Goal: Information Seeking & Learning: Learn about a topic

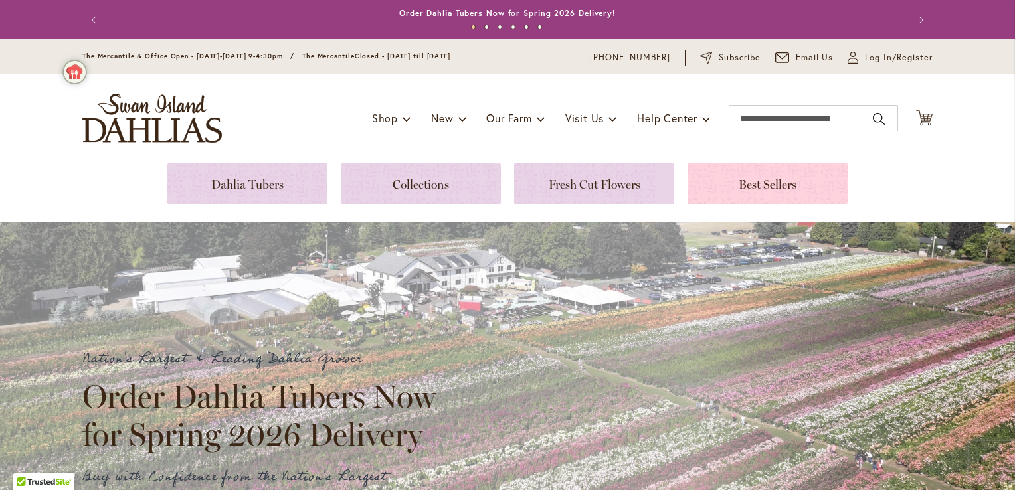
click at [761, 188] on link at bounding box center [768, 184] width 160 height 42
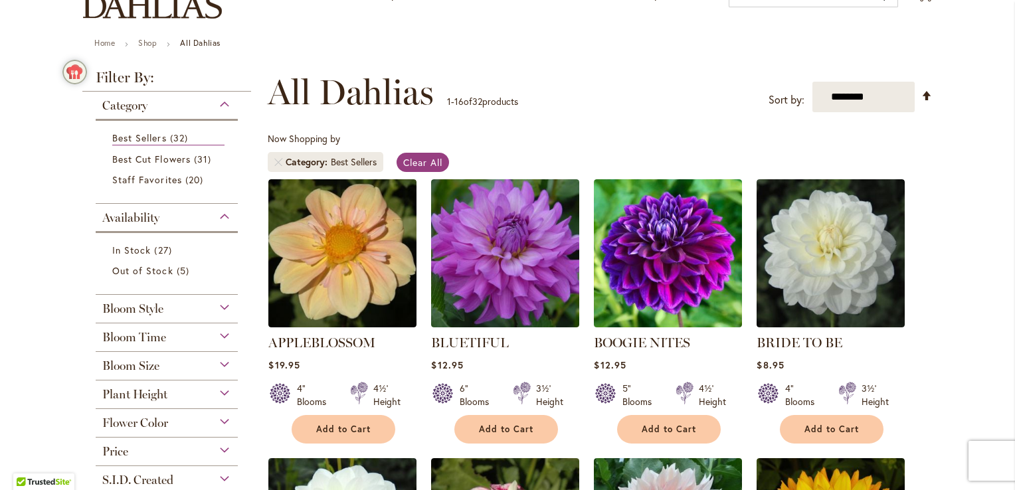
scroll to position [35, 0]
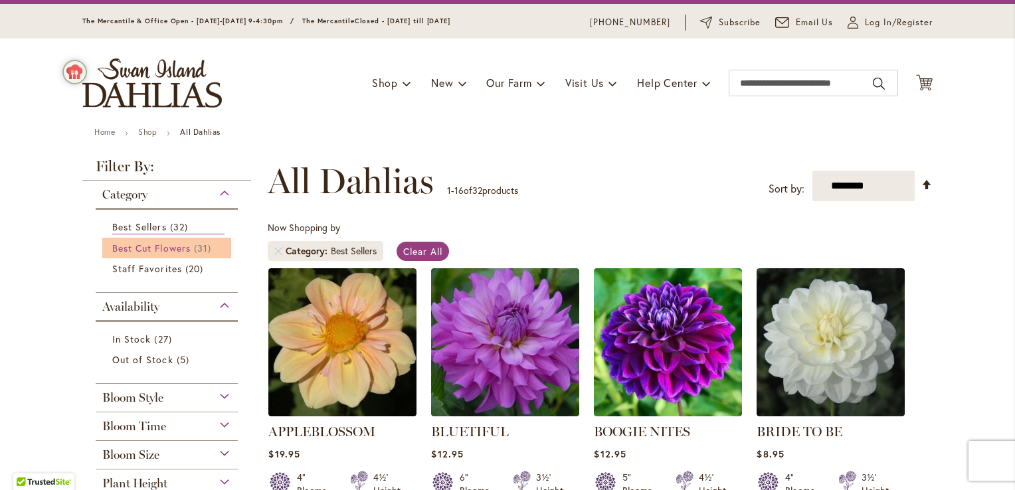
click at [189, 249] on link "Best Cut Flowers 31 items" at bounding box center [168, 248] width 112 height 14
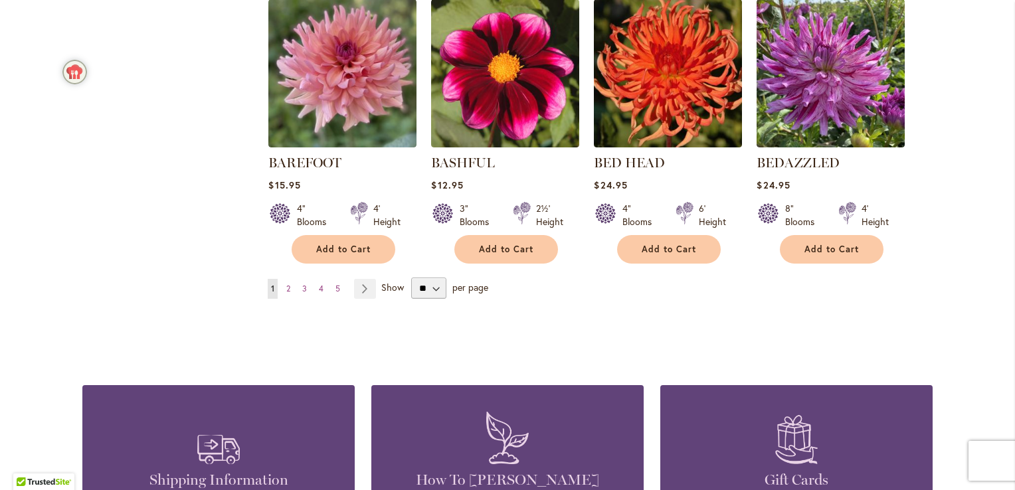
scroll to position [1143, 0]
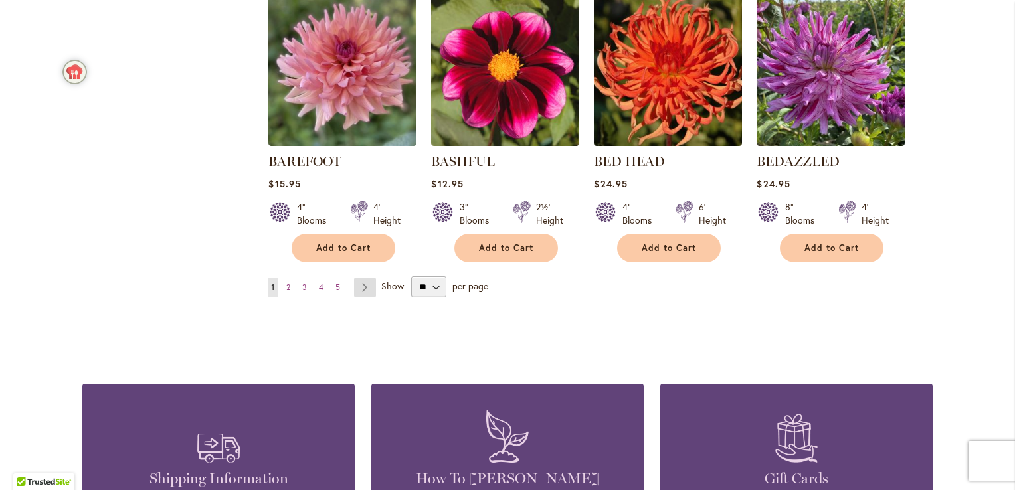
click at [358, 288] on link "Page Next" at bounding box center [365, 288] width 22 height 20
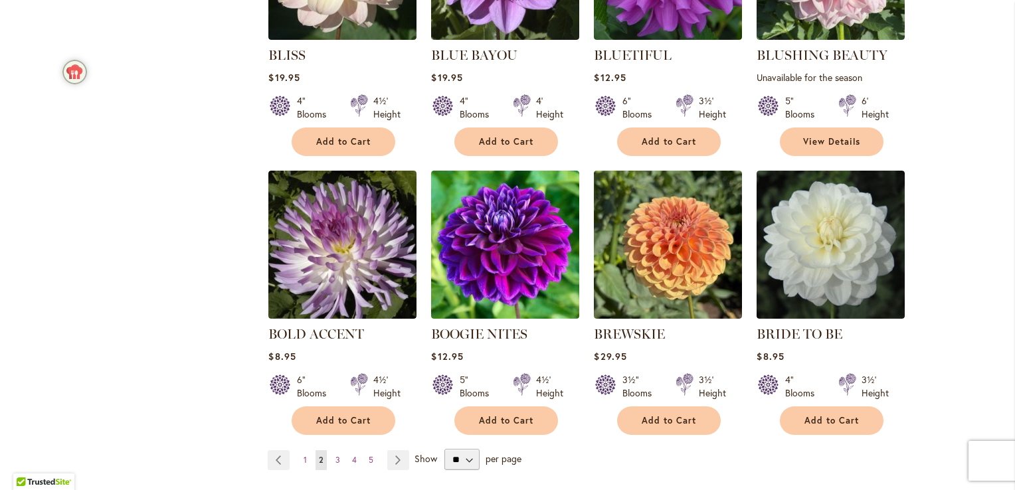
scroll to position [1037, 0]
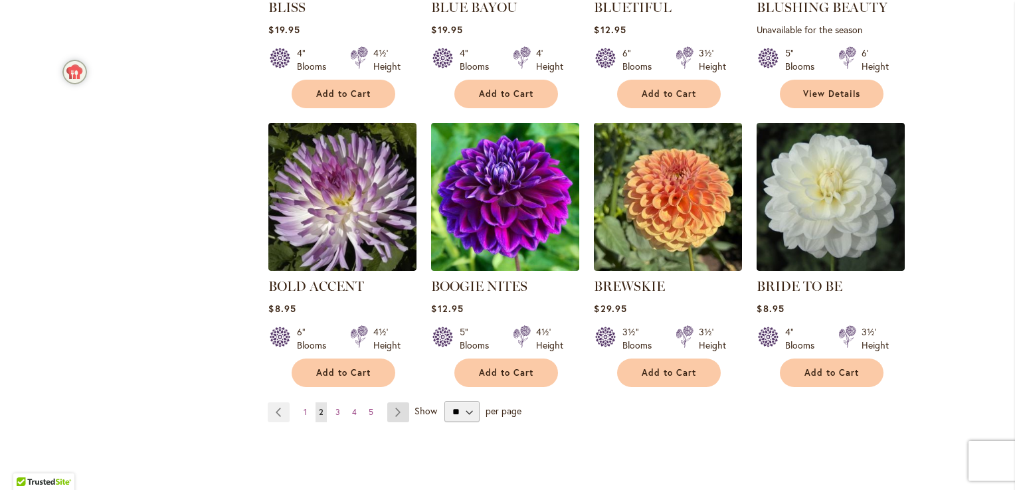
click at [390, 403] on link "Page Next" at bounding box center [398, 413] width 22 height 20
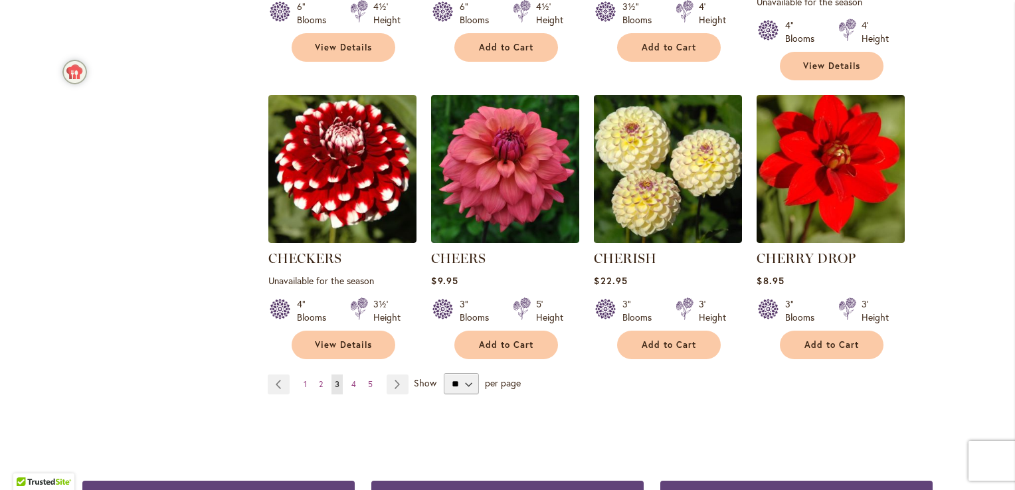
scroll to position [1100, 0]
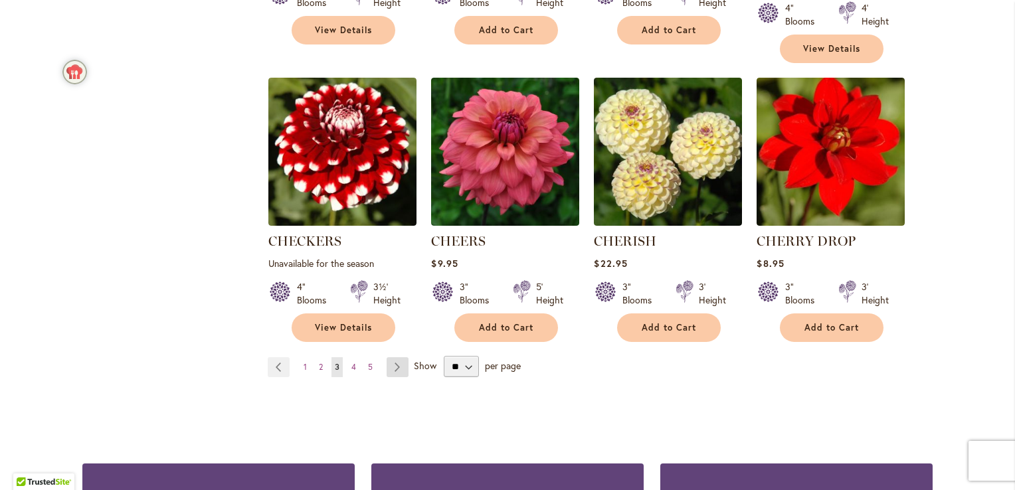
click at [392, 357] on link "Page Next" at bounding box center [398, 367] width 22 height 20
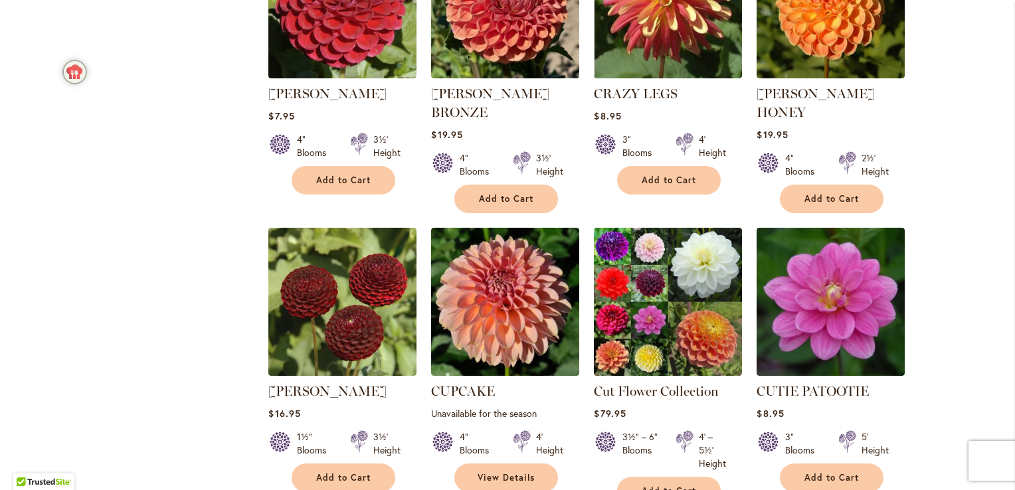
scroll to position [983, 0]
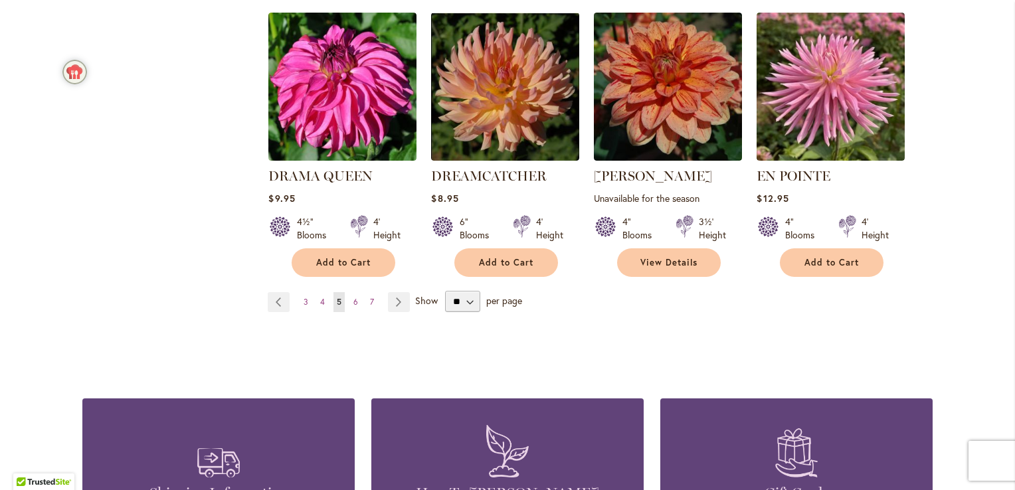
scroll to position [1169, 0]
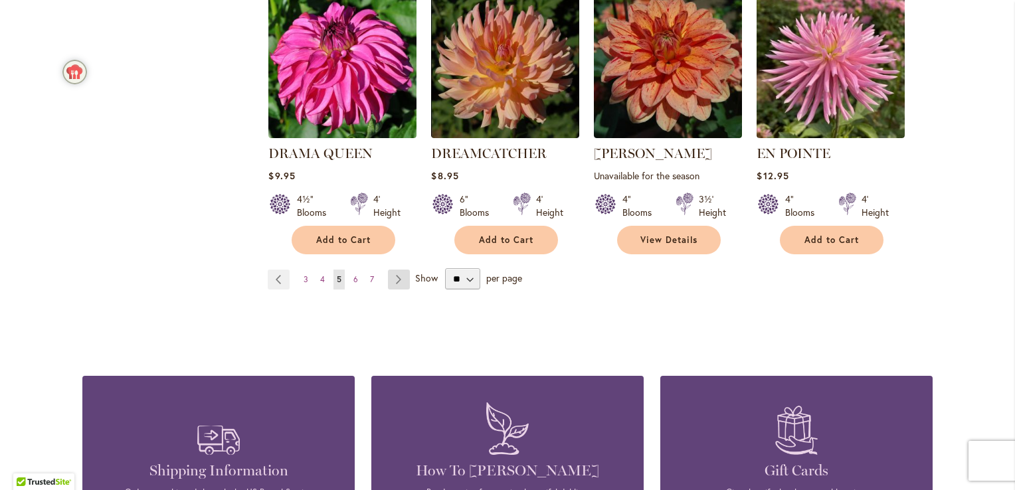
click at [393, 270] on link "Page Next" at bounding box center [399, 280] width 22 height 20
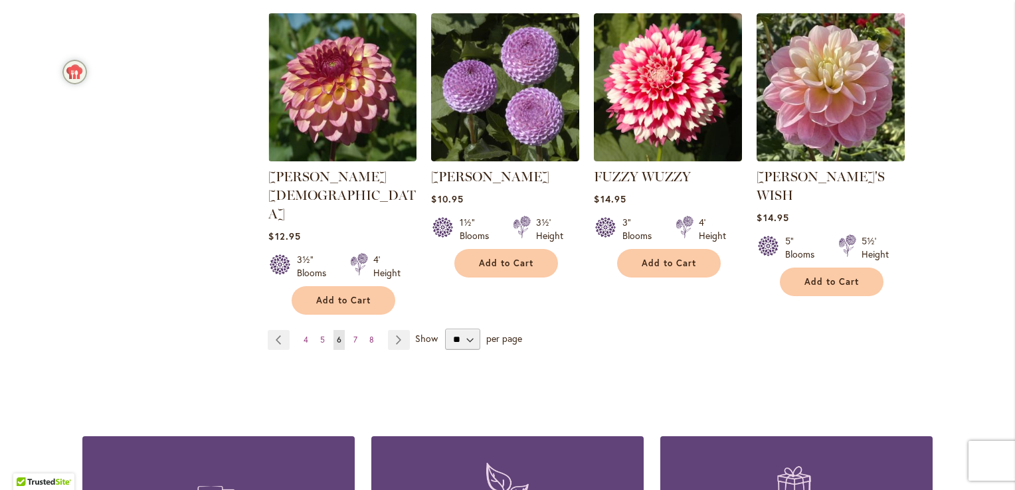
scroll to position [1223, 0]
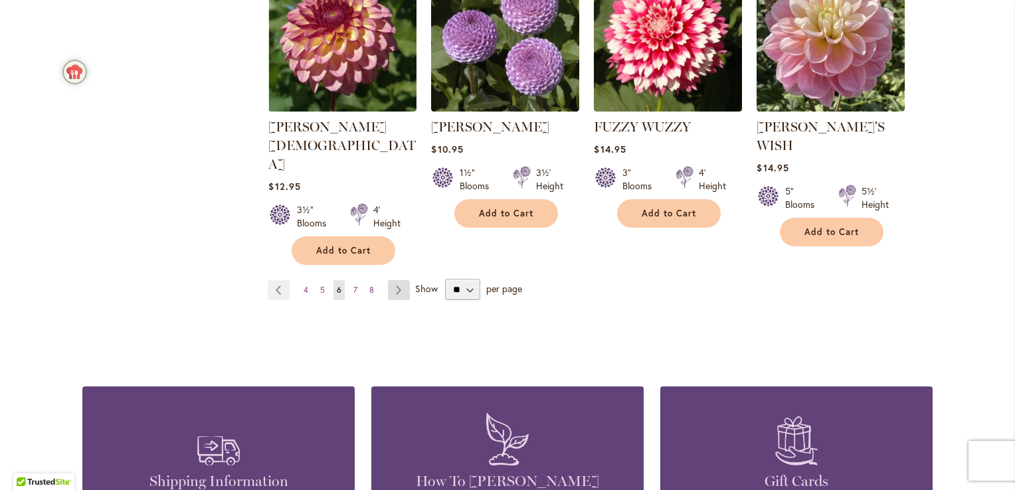
click at [396, 280] on link "Page Next" at bounding box center [399, 290] width 22 height 20
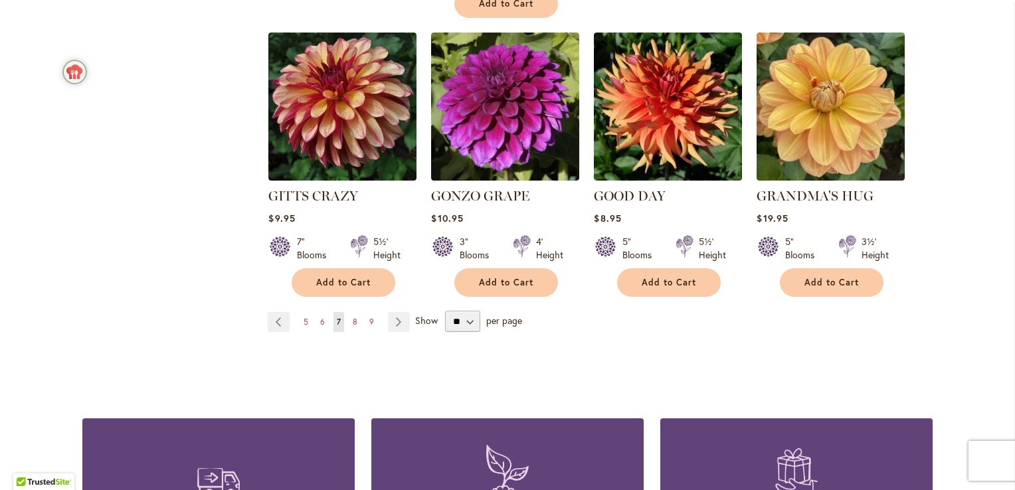
scroll to position [1169, 0]
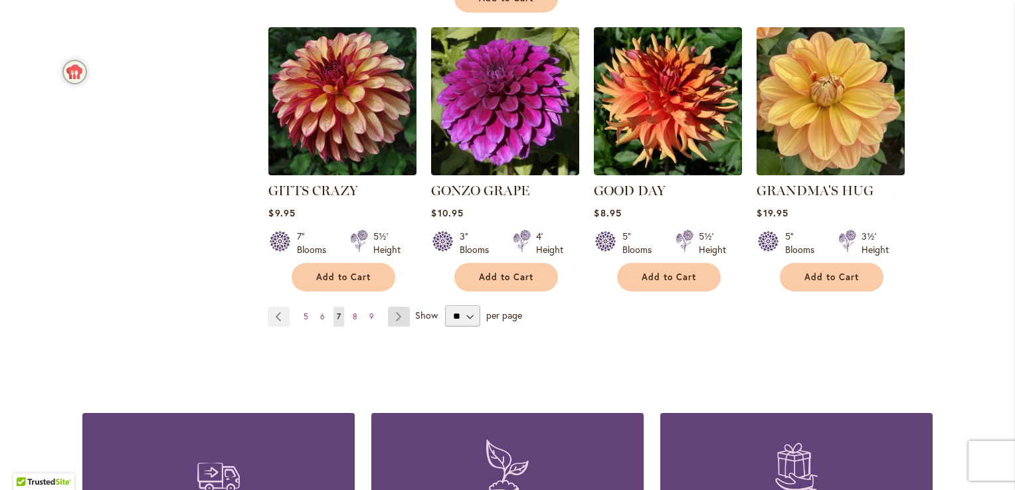
click at [401, 307] on link "Page Next" at bounding box center [399, 317] width 22 height 20
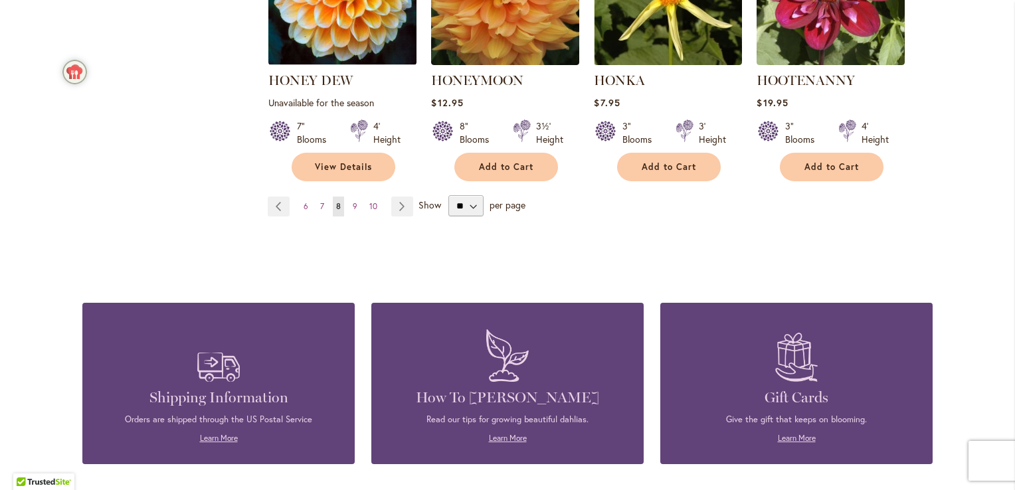
scroll to position [1276, 0]
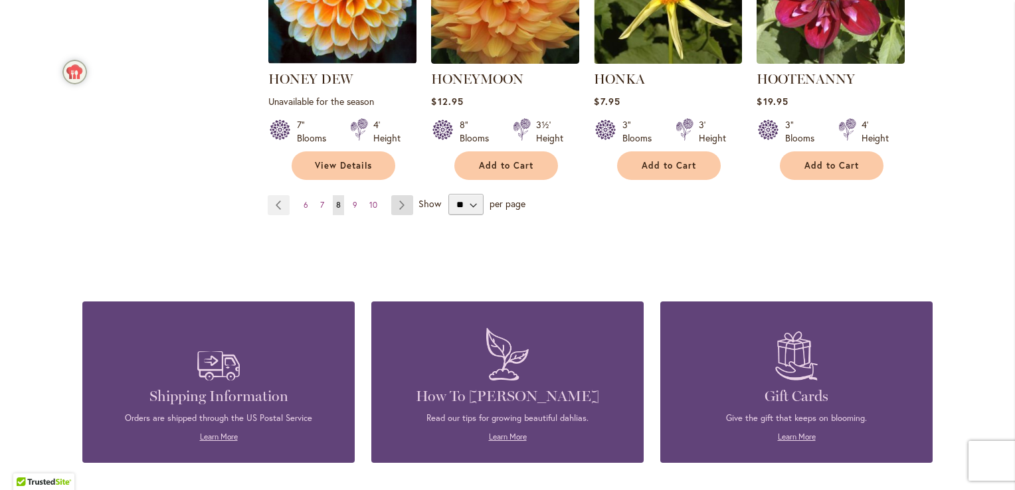
click at [396, 202] on link "Page Next" at bounding box center [402, 205] width 22 height 20
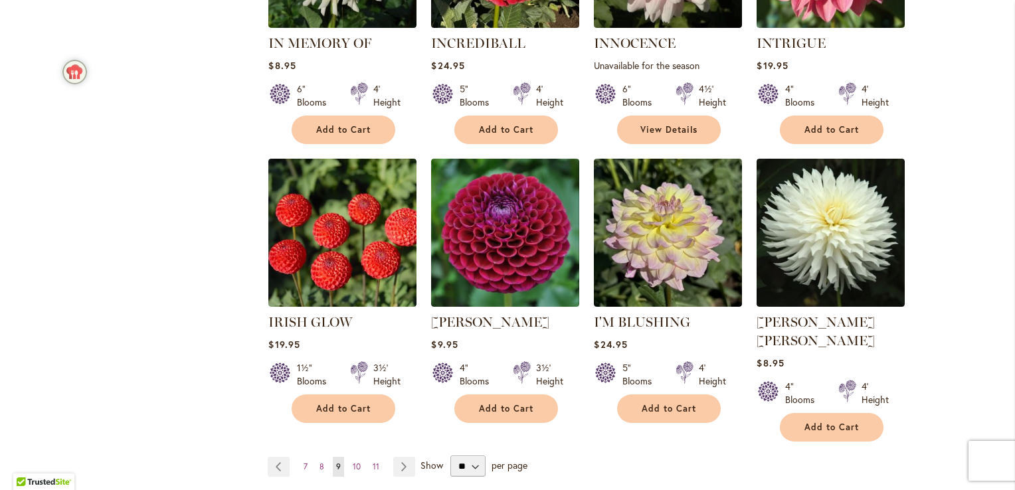
scroll to position [1089, 0]
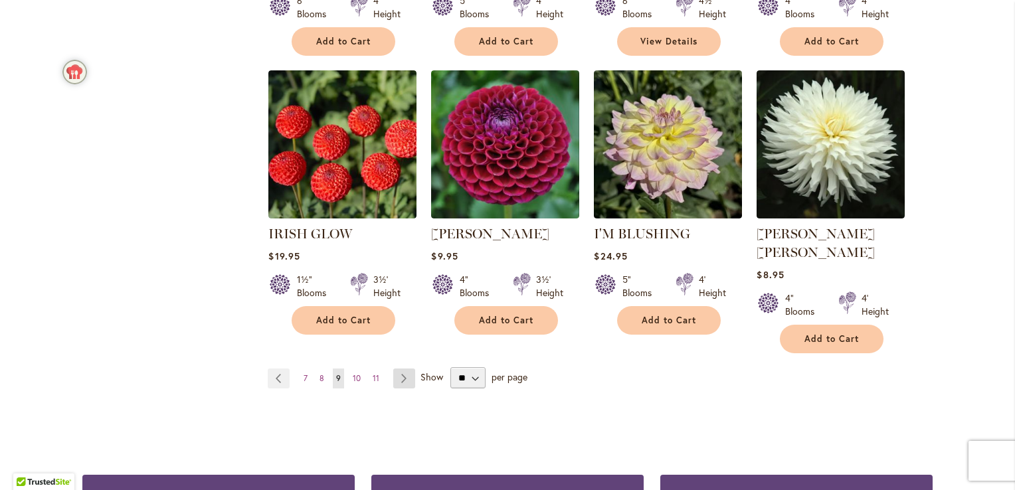
click at [401, 369] on link "Page Next" at bounding box center [404, 379] width 22 height 20
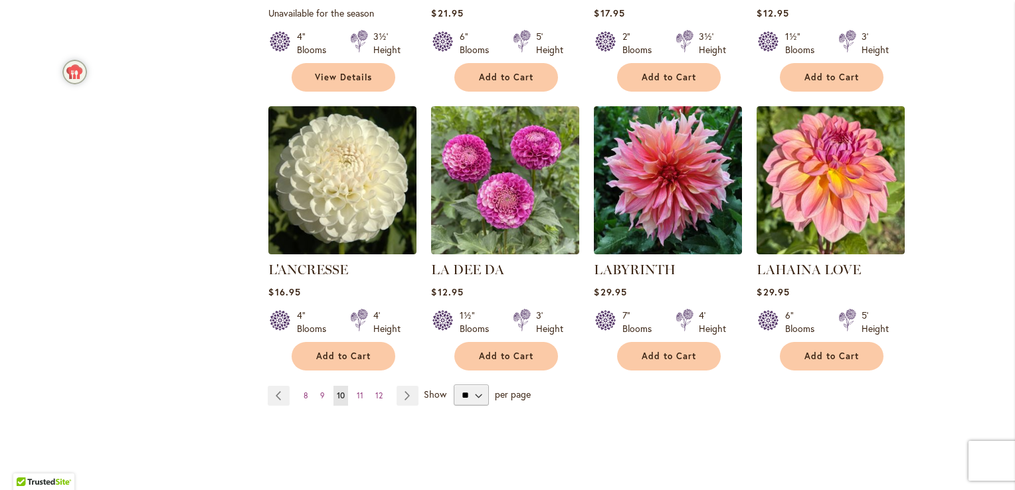
scroll to position [1058, 0]
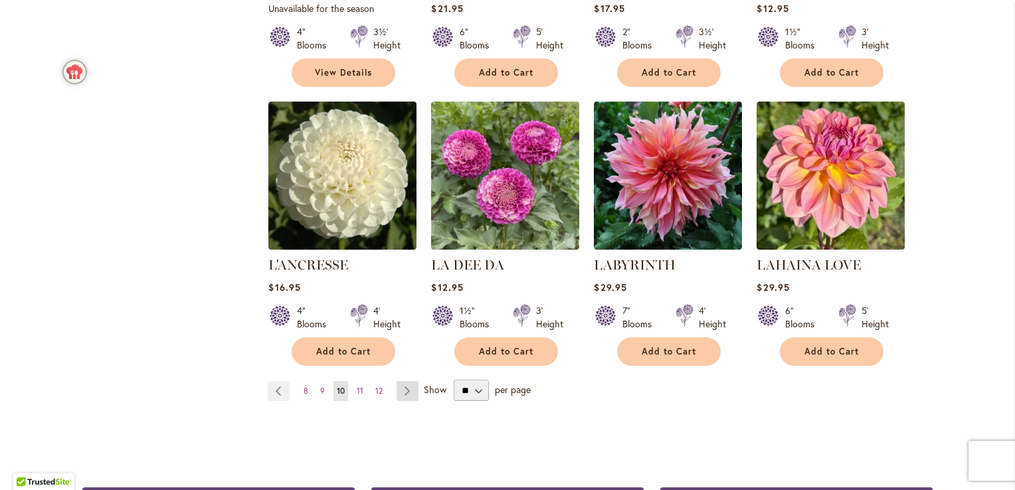
click at [401, 391] on link "Page Next" at bounding box center [408, 391] width 22 height 20
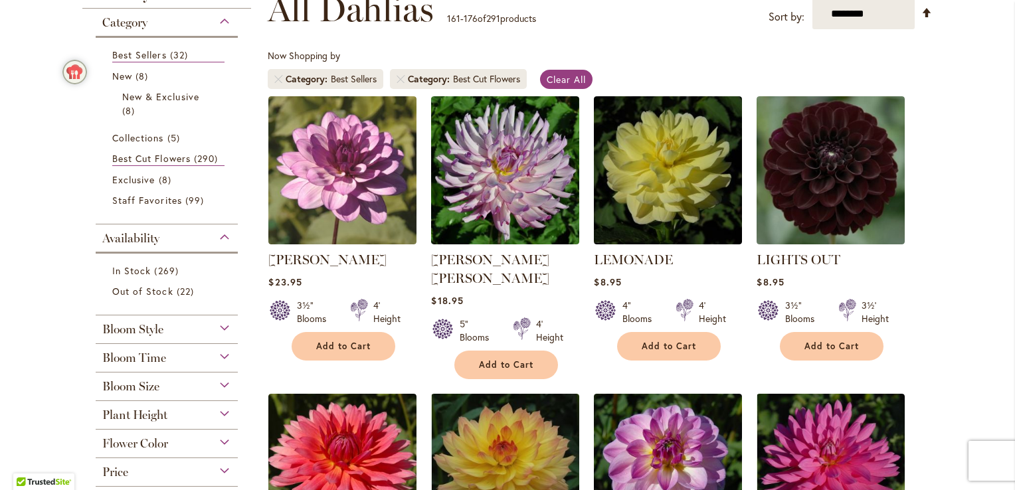
scroll to position [186, 0]
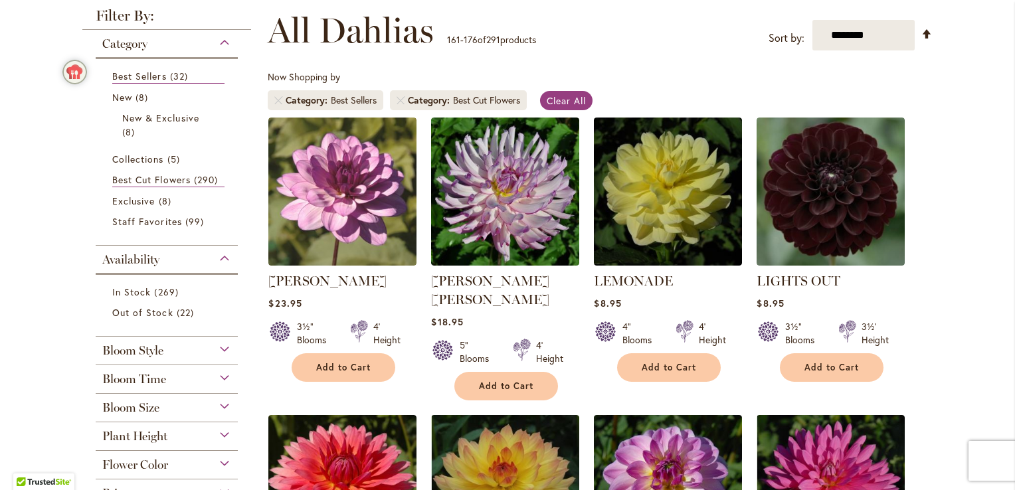
click at [220, 401] on div "Bloom Size" at bounding box center [167, 404] width 142 height 21
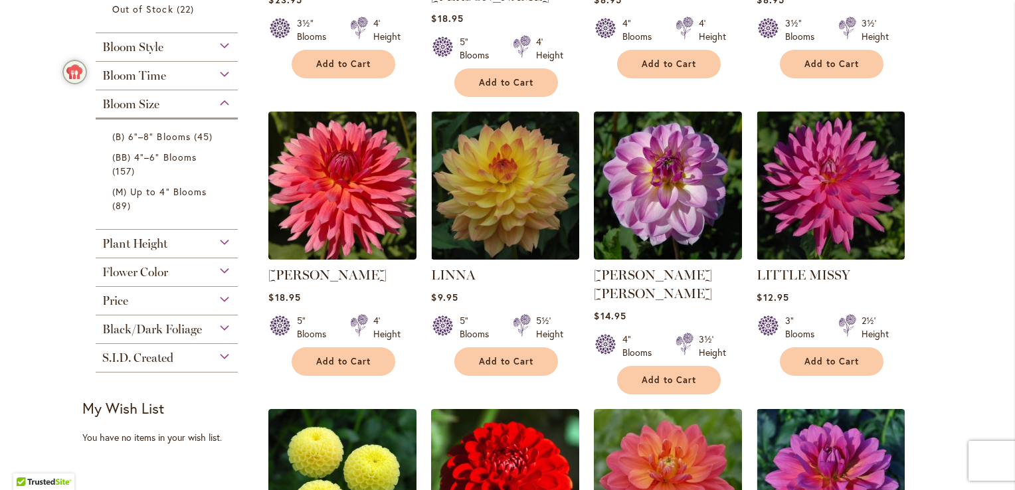
scroll to position [472, 0]
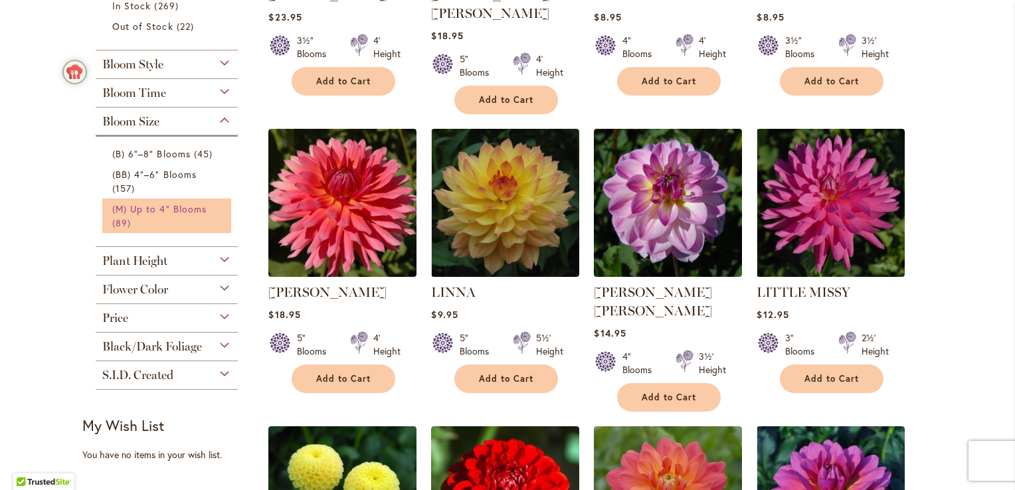
click at [159, 211] on span "(M) Up to 4" Blooms" at bounding box center [159, 209] width 94 height 13
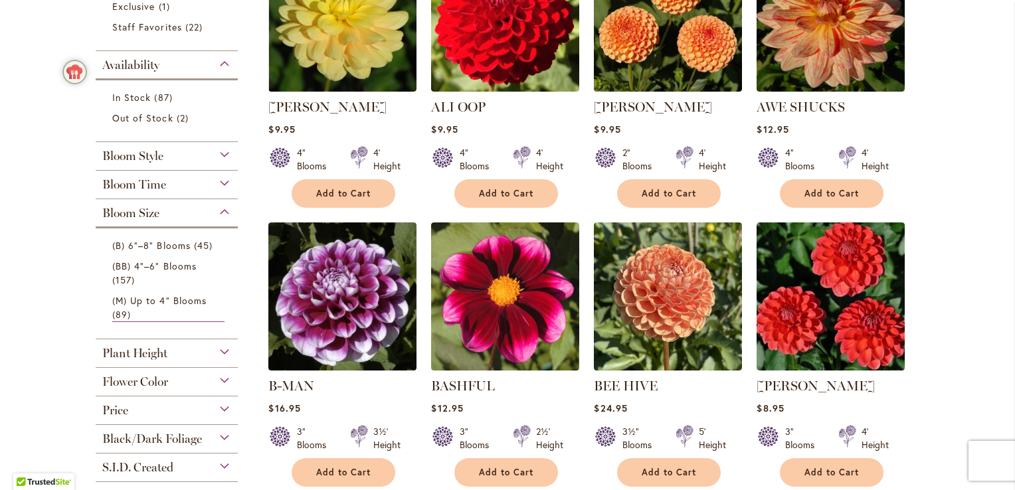
scroll to position [372, 0]
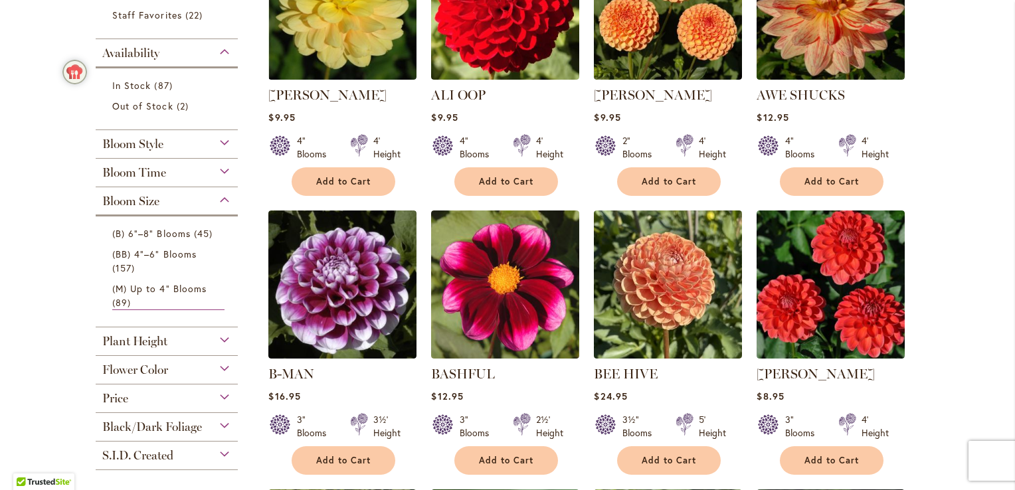
click at [221, 338] on div "Plant Height" at bounding box center [167, 338] width 142 height 21
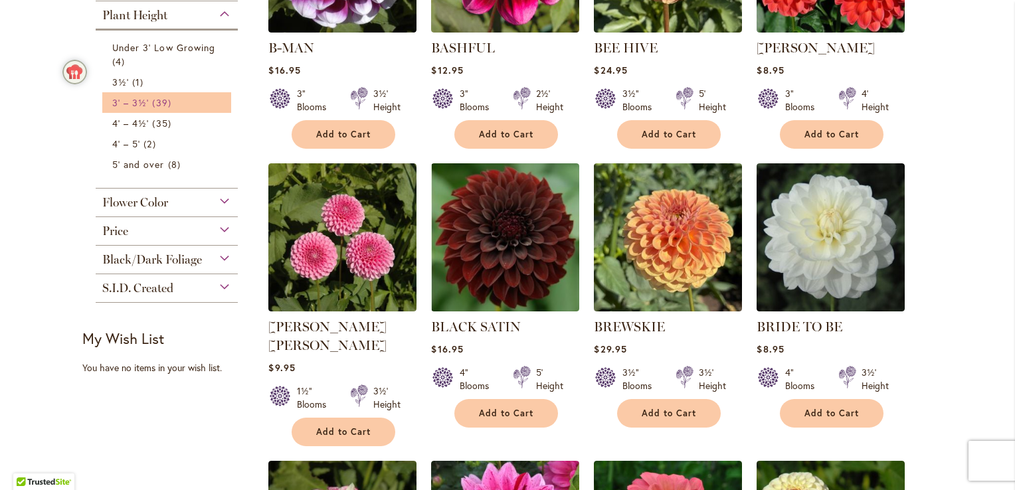
click at [152, 102] on span "39 items" at bounding box center [163, 103] width 22 height 14
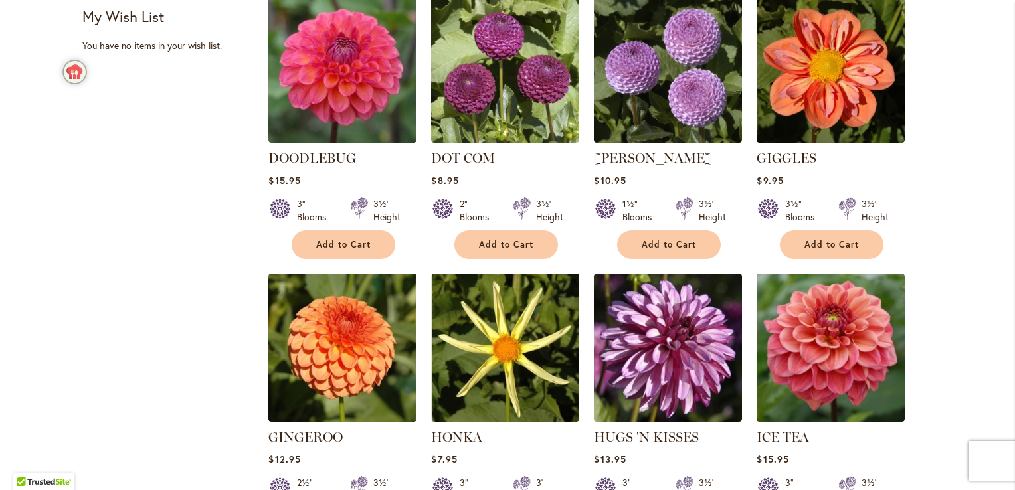
scroll to position [983, 0]
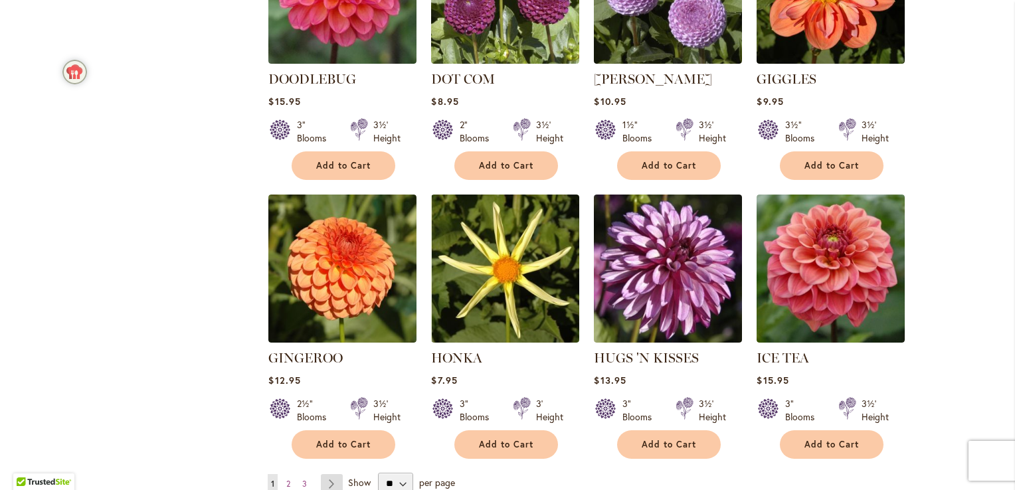
click at [327, 474] on link "Page Next" at bounding box center [332, 484] width 22 height 20
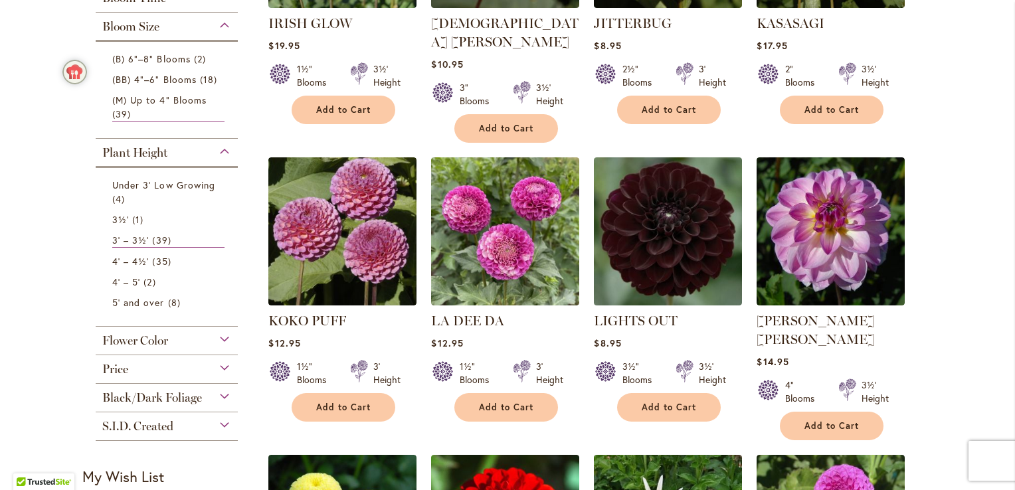
scroll to position [478, 0]
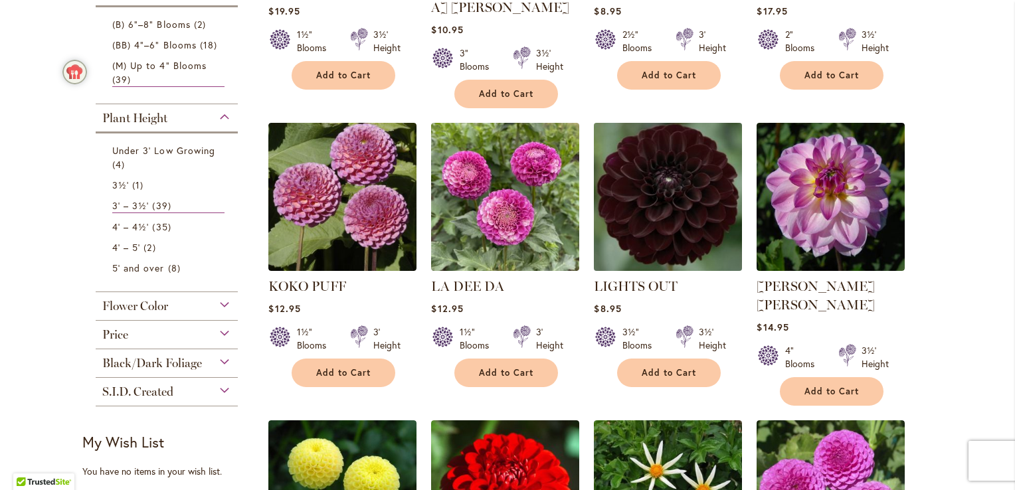
click at [644, 225] on img at bounding box center [668, 196] width 155 height 155
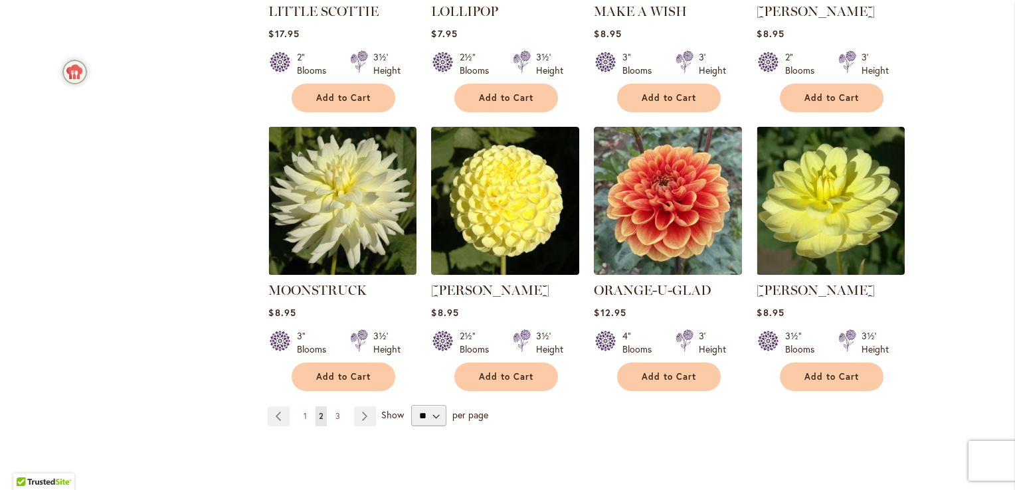
scroll to position [1068, 0]
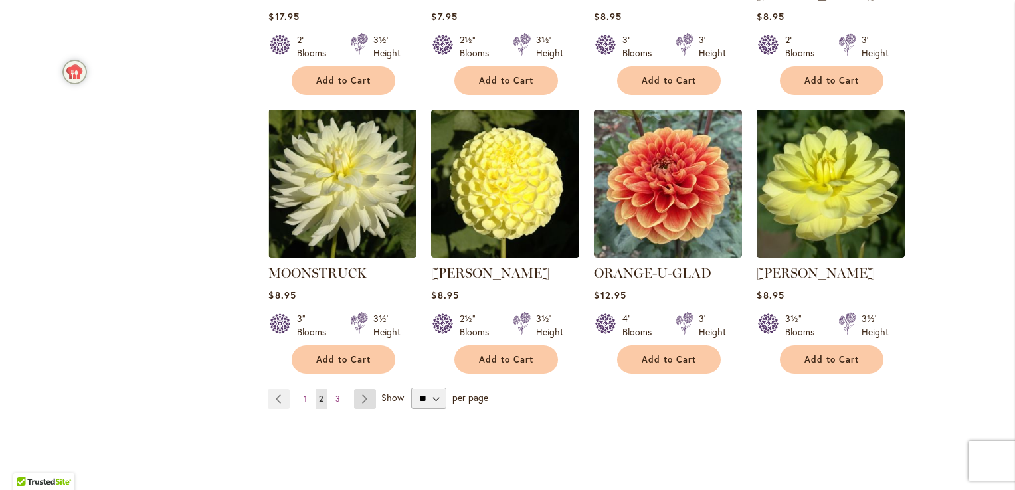
click at [359, 389] on link "Page Next" at bounding box center [365, 399] width 22 height 20
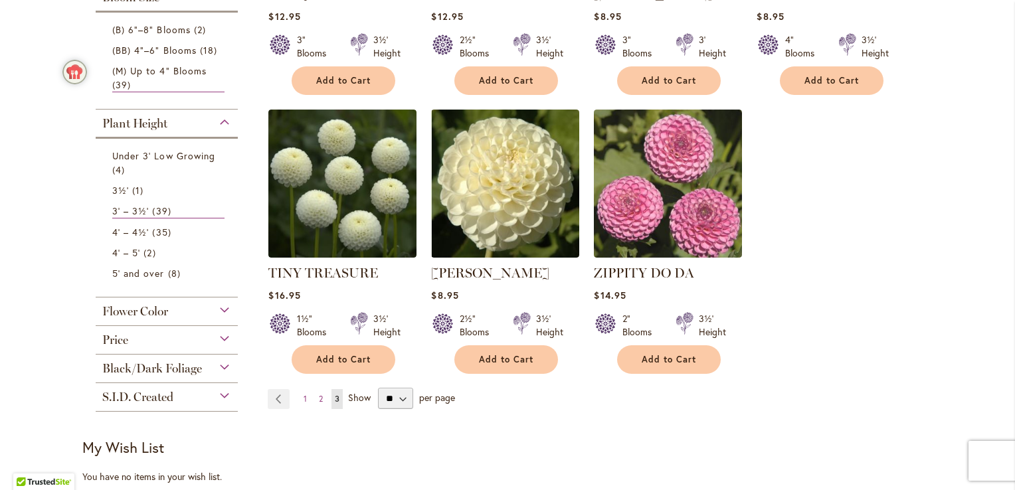
scroll to position [542, 0]
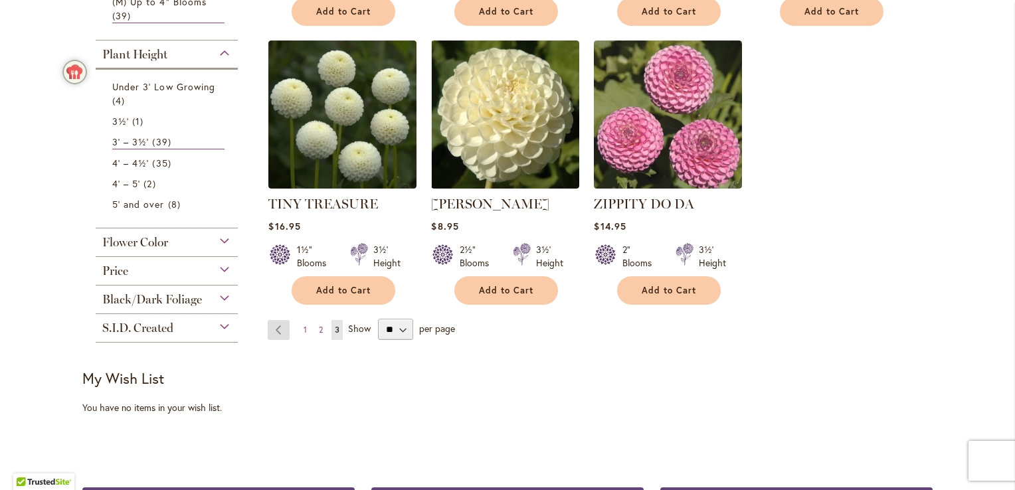
click at [274, 326] on link "Page Previous" at bounding box center [279, 330] width 22 height 20
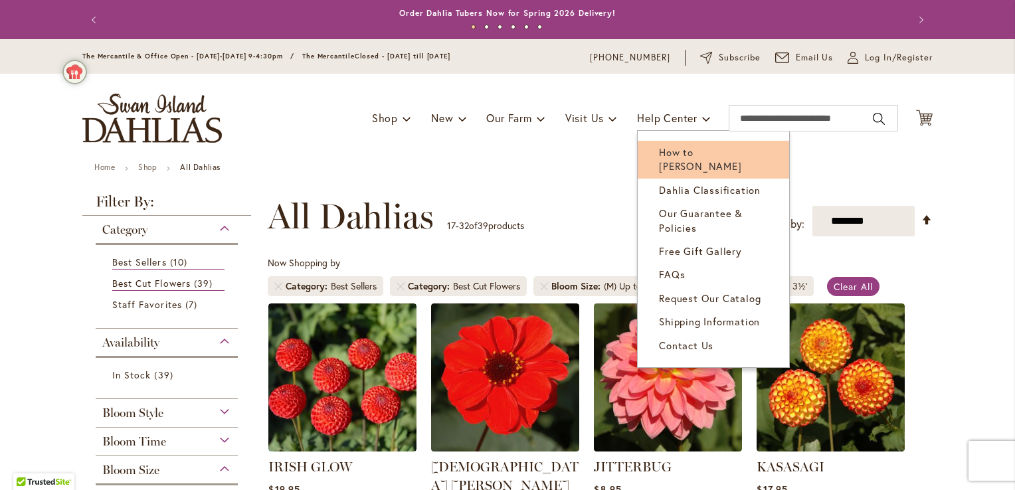
click at [696, 148] on span "How to [PERSON_NAME]" at bounding box center [700, 159] width 82 height 27
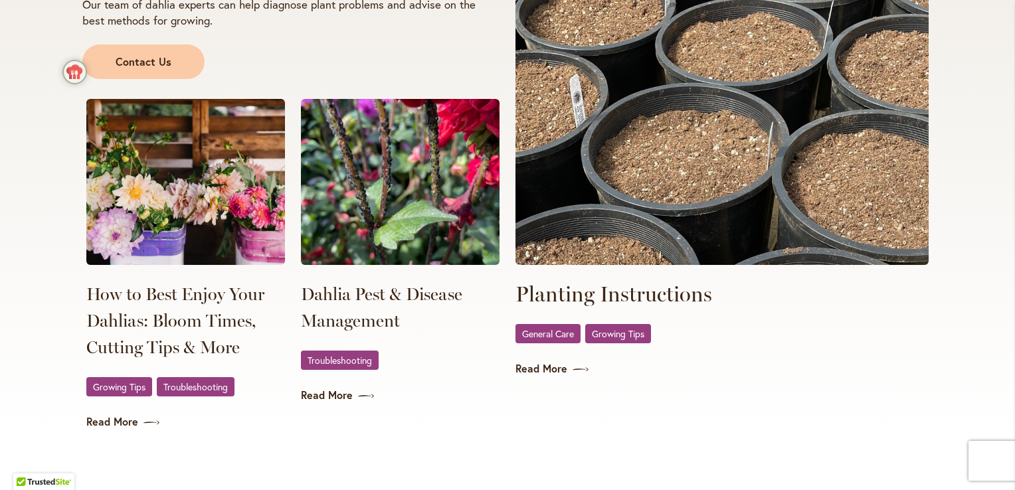
scroll to position [2475, 0]
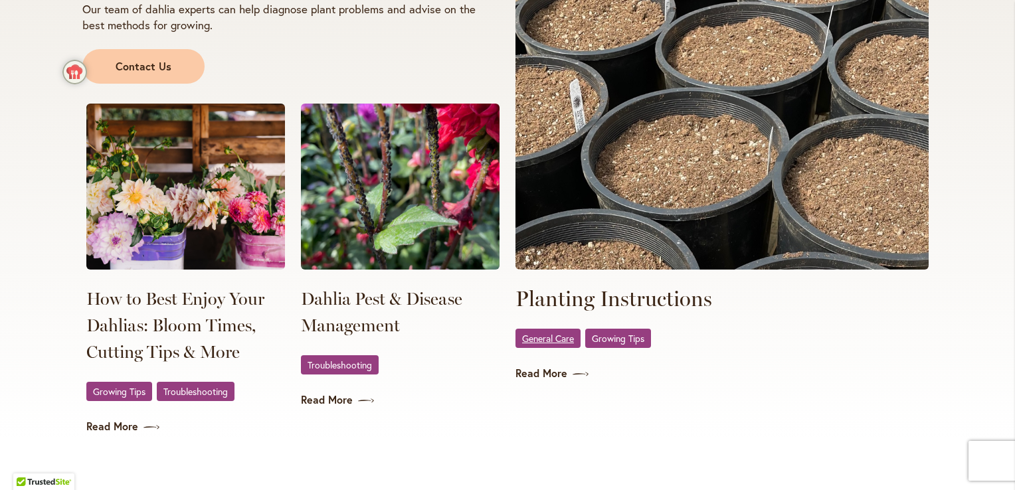
click at [552, 340] on span "General Care" at bounding box center [548, 338] width 52 height 9
click at [540, 373] on link "Read More" at bounding box center [722, 373] width 413 height 15
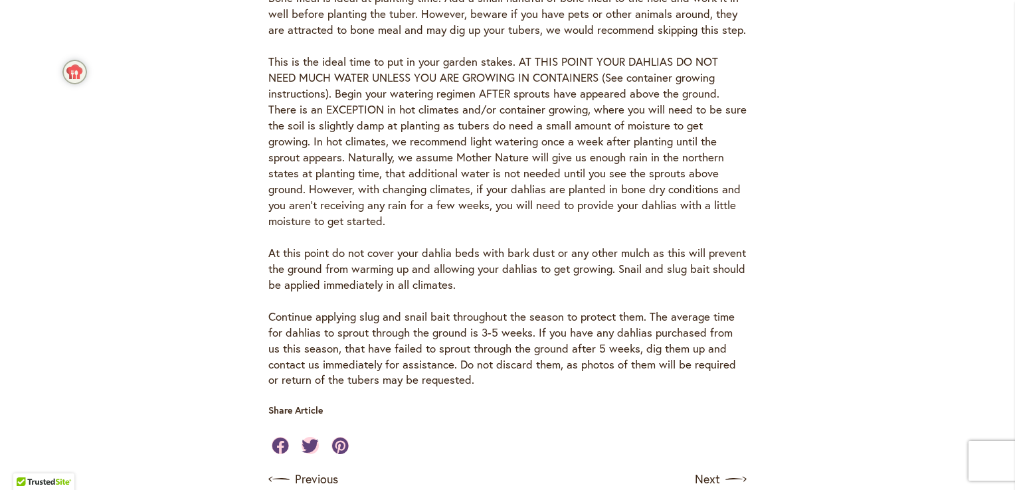
scroll to position [912, 0]
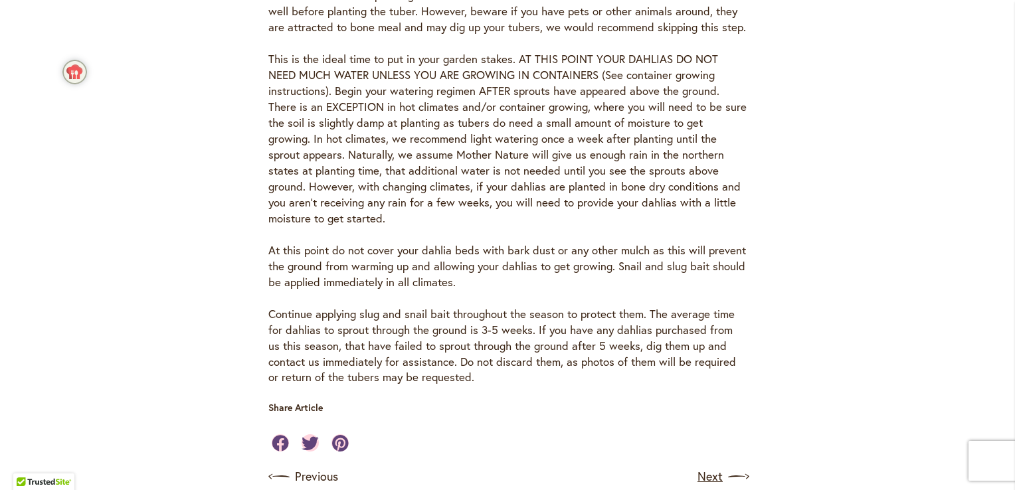
click at [712, 466] on link "Next" at bounding box center [722, 476] width 49 height 21
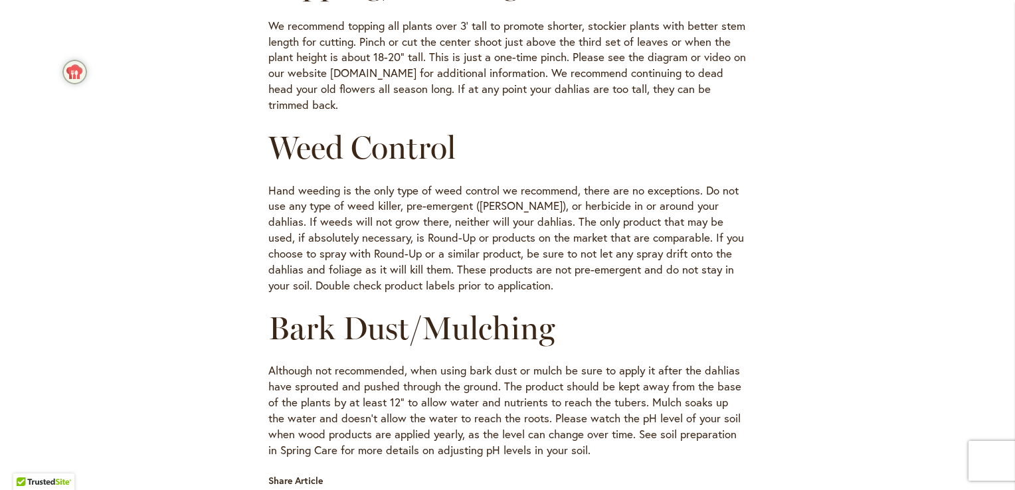
scroll to position [1390, 0]
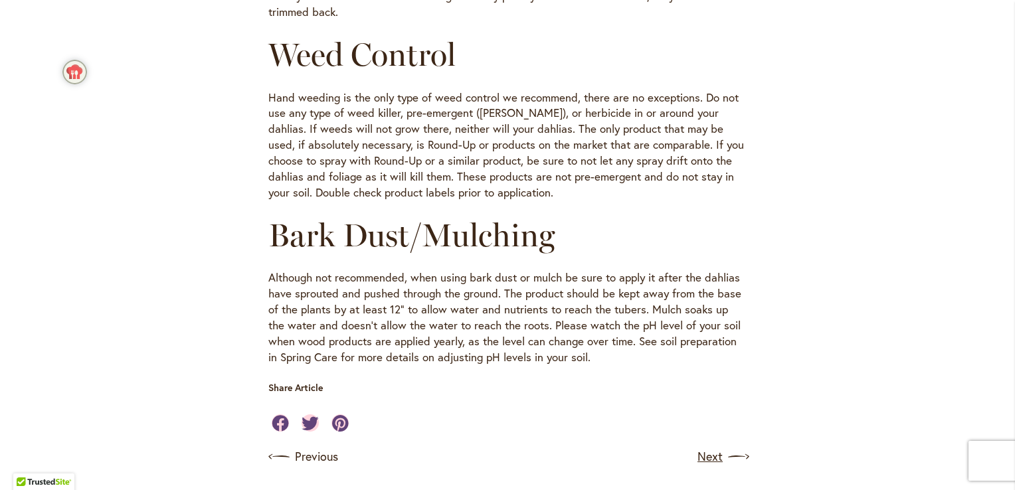
click at [736, 446] on img at bounding box center [738, 456] width 21 height 21
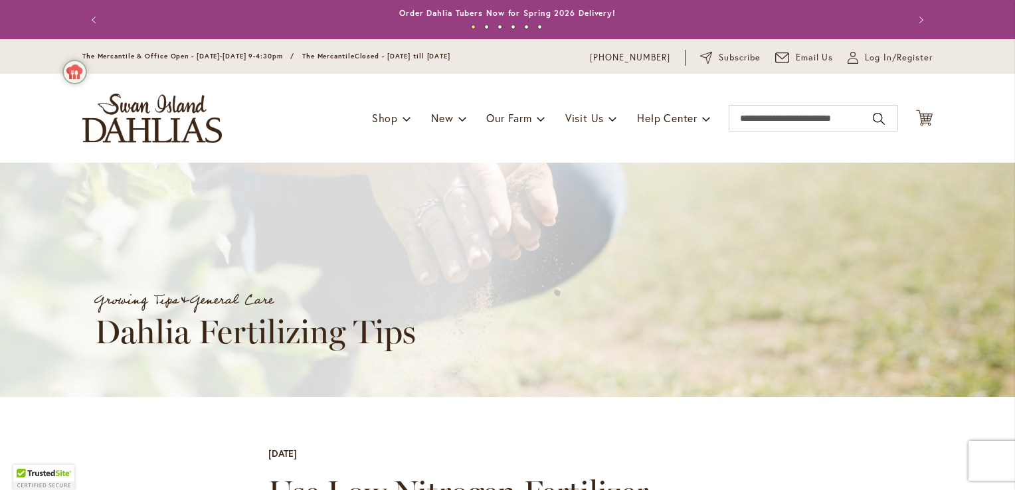
drag, startPoint x: 1005, startPoint y: 124, endPoint x: 993, endPoint y: 201, distance: 77.9
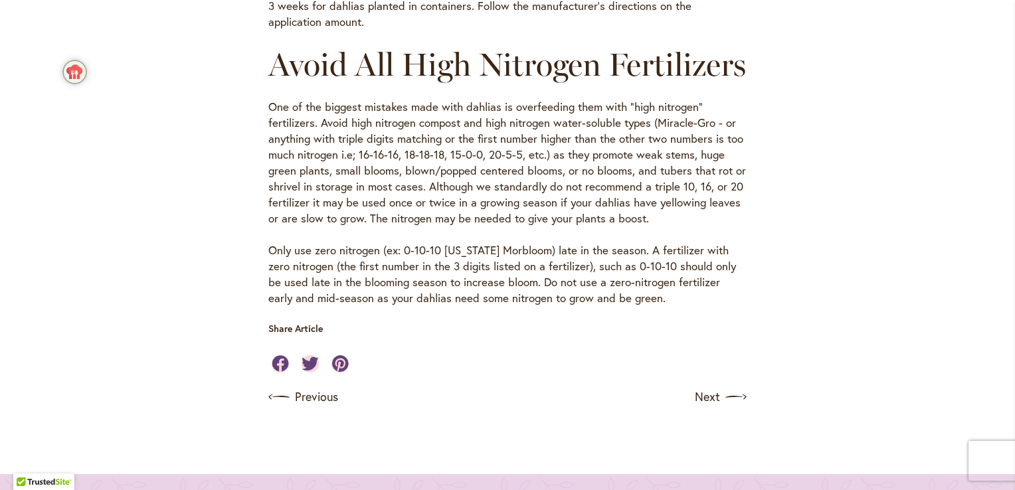
scroll to position [1249, 0]
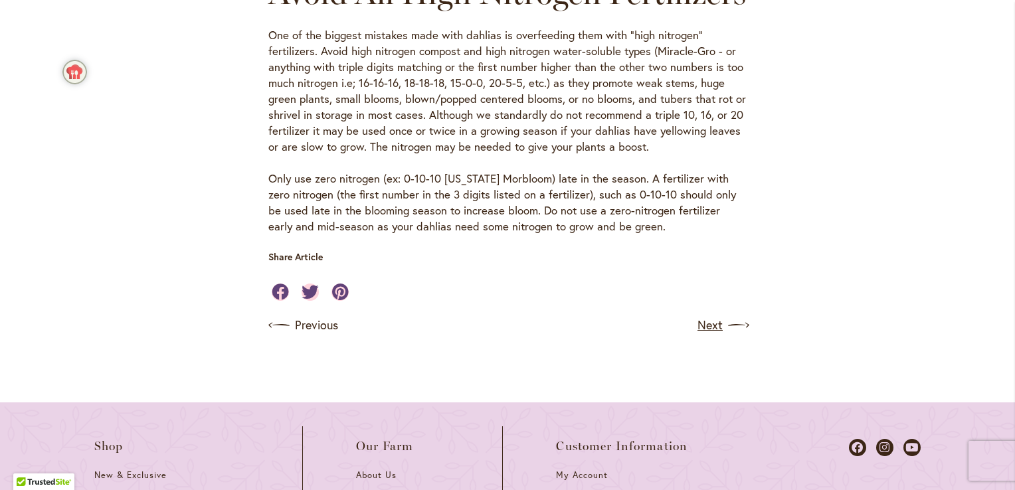
click at [704, 336] on link "Next" at bounding box center [722, 325] width 49 height 21
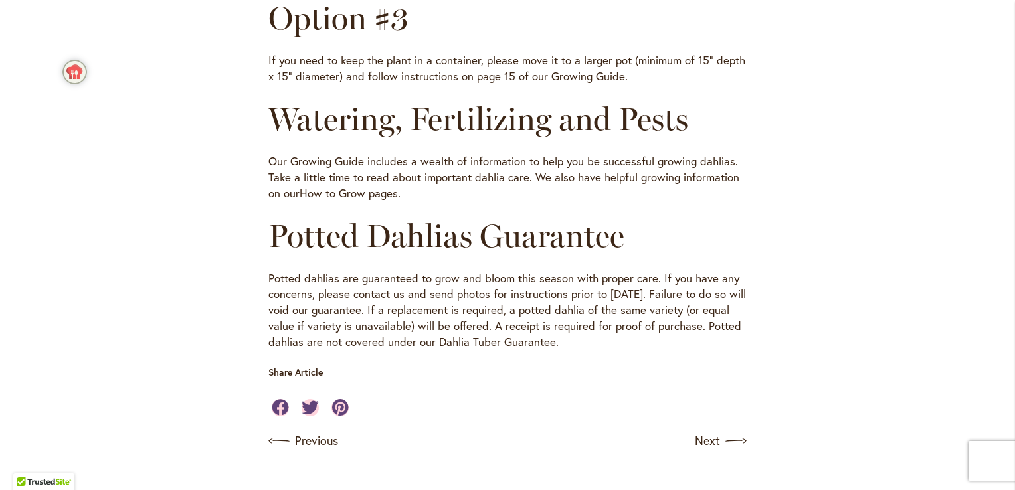
scroll to position [796, 0]
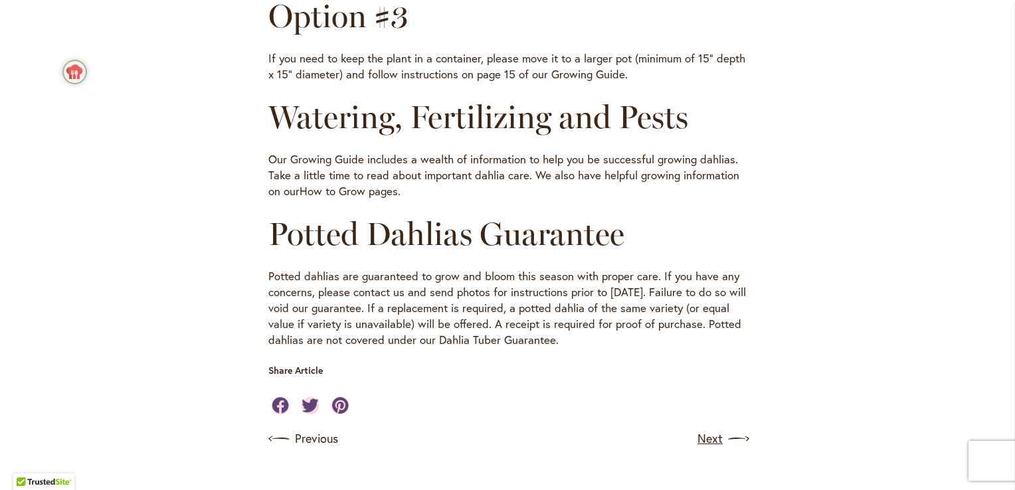
click at [728, 440] on img at bounding box center [738, 439] width 21 height 21
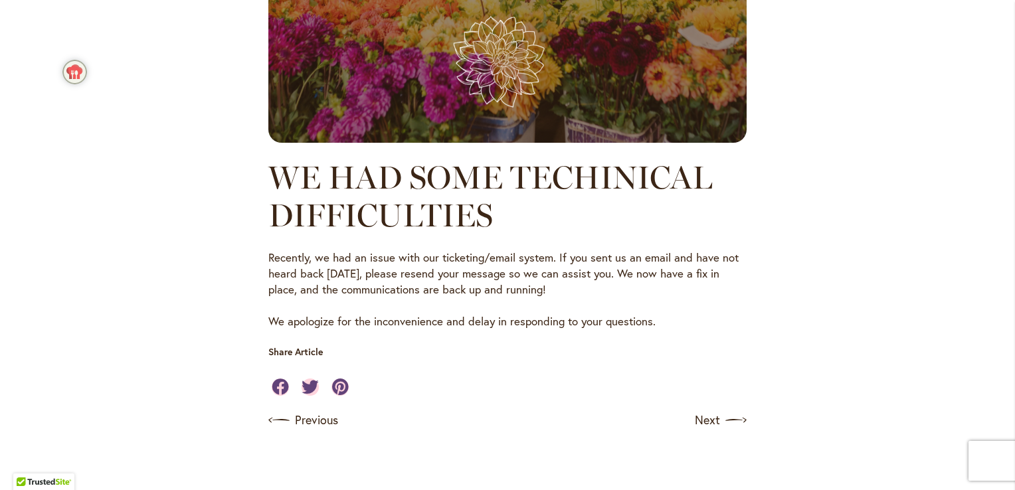
scroll to position [901, 0]
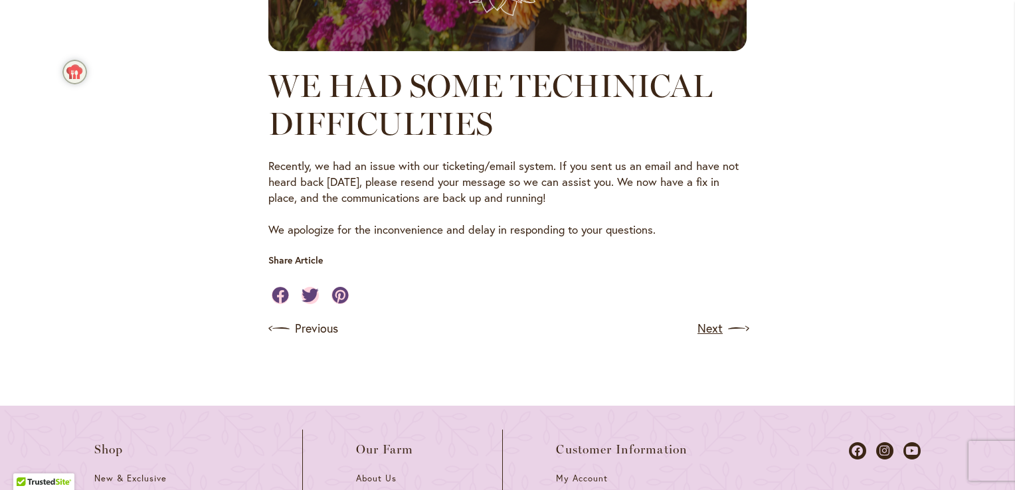
click at [702, 326] on link "Next" at bounding box center [722, 328] width 49 height 21
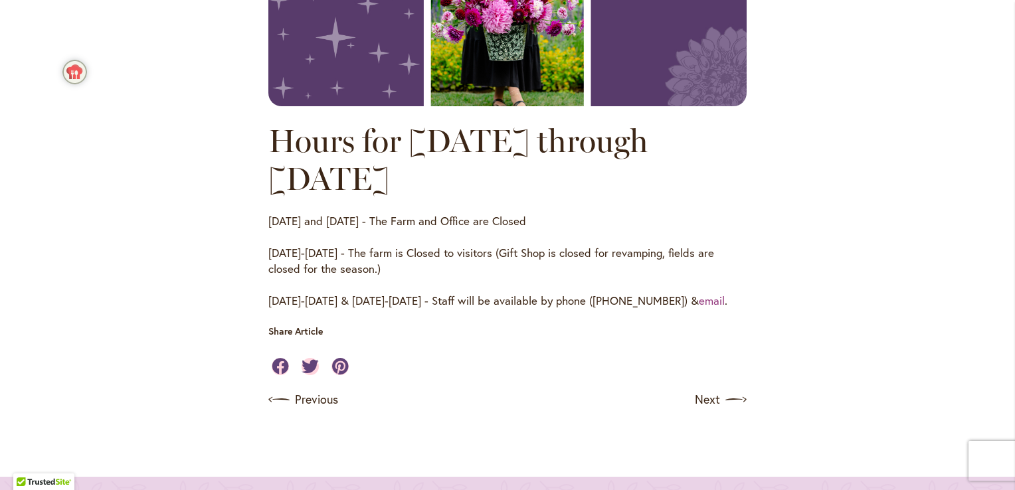
scroll to position [876, 0]
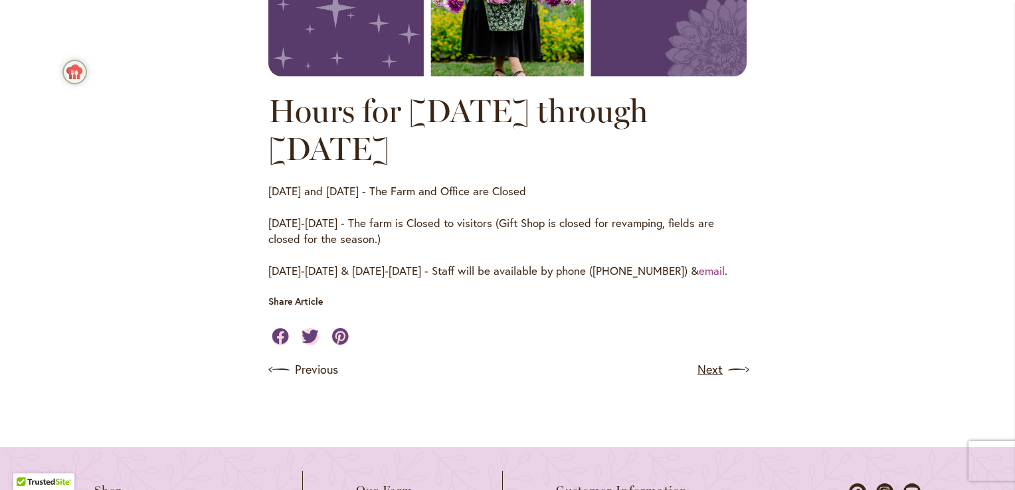
click at [706, 373] on link "Next" at bounding box center [722, 369] width 49 height 21
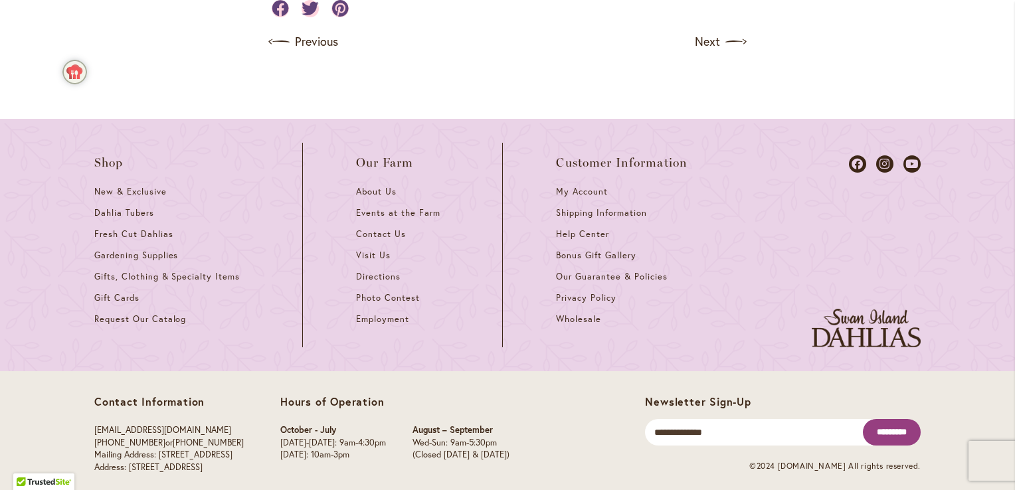
scroll to position [1508, 0]
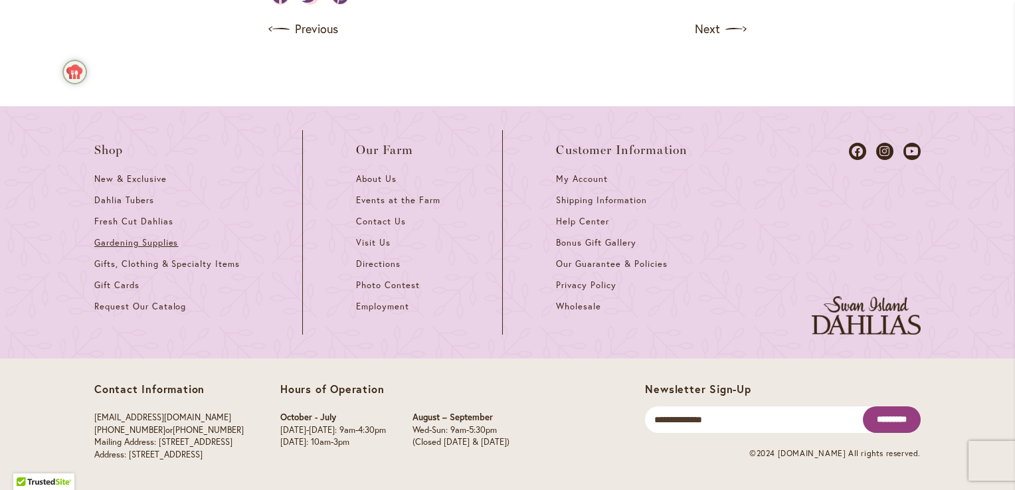
click at [139, 244] on span "Gardening Supplies" at bounding box center [136, 242] width 84 height 11
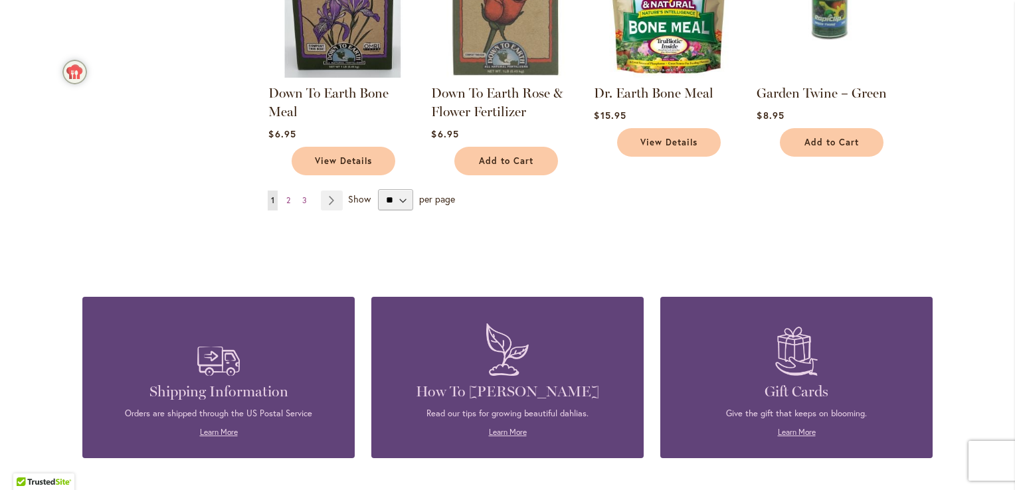
scroll to position [1010, 0]
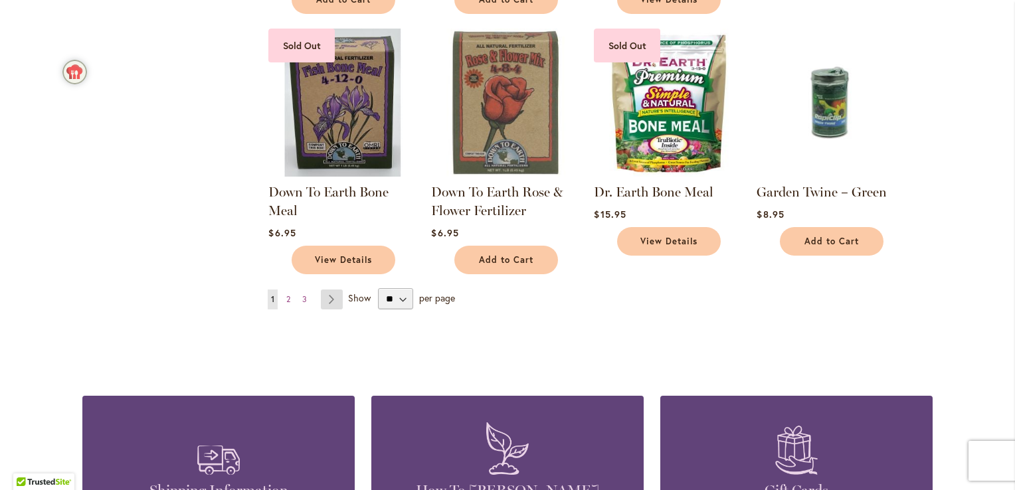
click at [332, 298] on link "Page Next" at bounding box center [332, 300] width 22 height 20
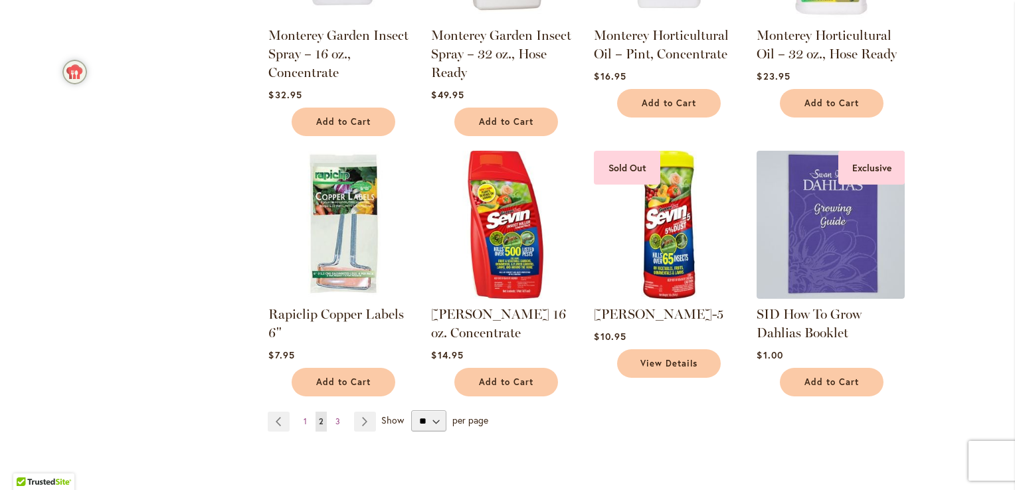
scroll to position [1008, 0]
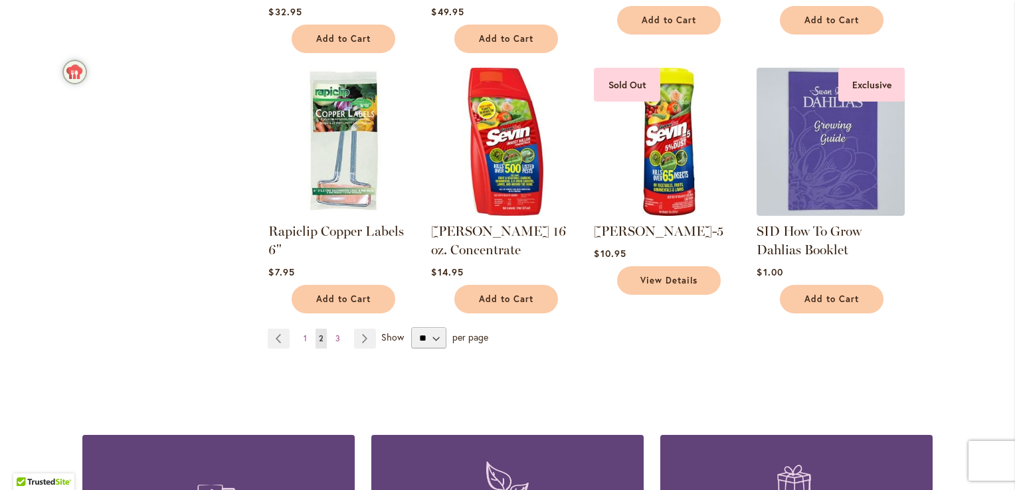
drag, startPoint x: 361, startPoint y: 317, endPoint x: 397, endPoint y: 322, distance: 36.9
click at [361, 329] on link "Page Next" at bounding box center [365, 339] width 22 height 20
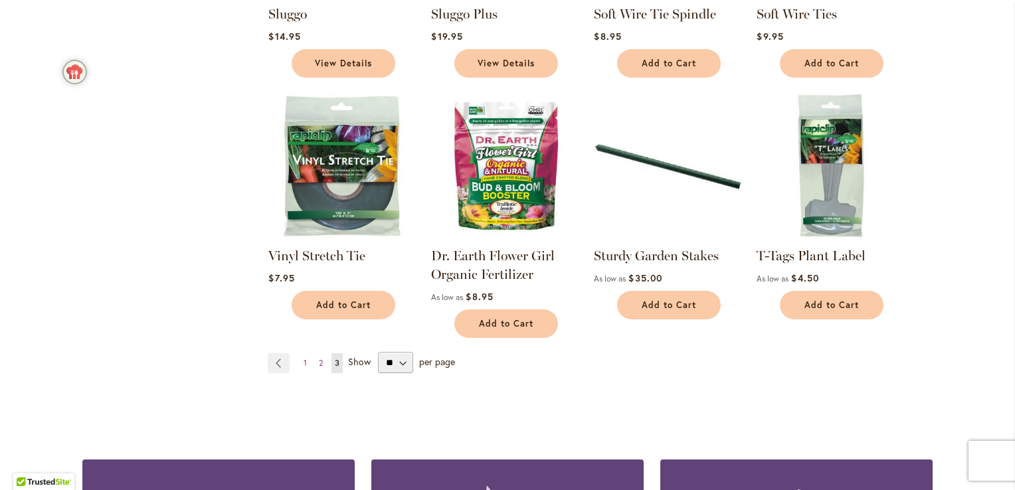
scroll to position [433, 0]
